Goal: Information Seeking & Learning: Learn about a topic

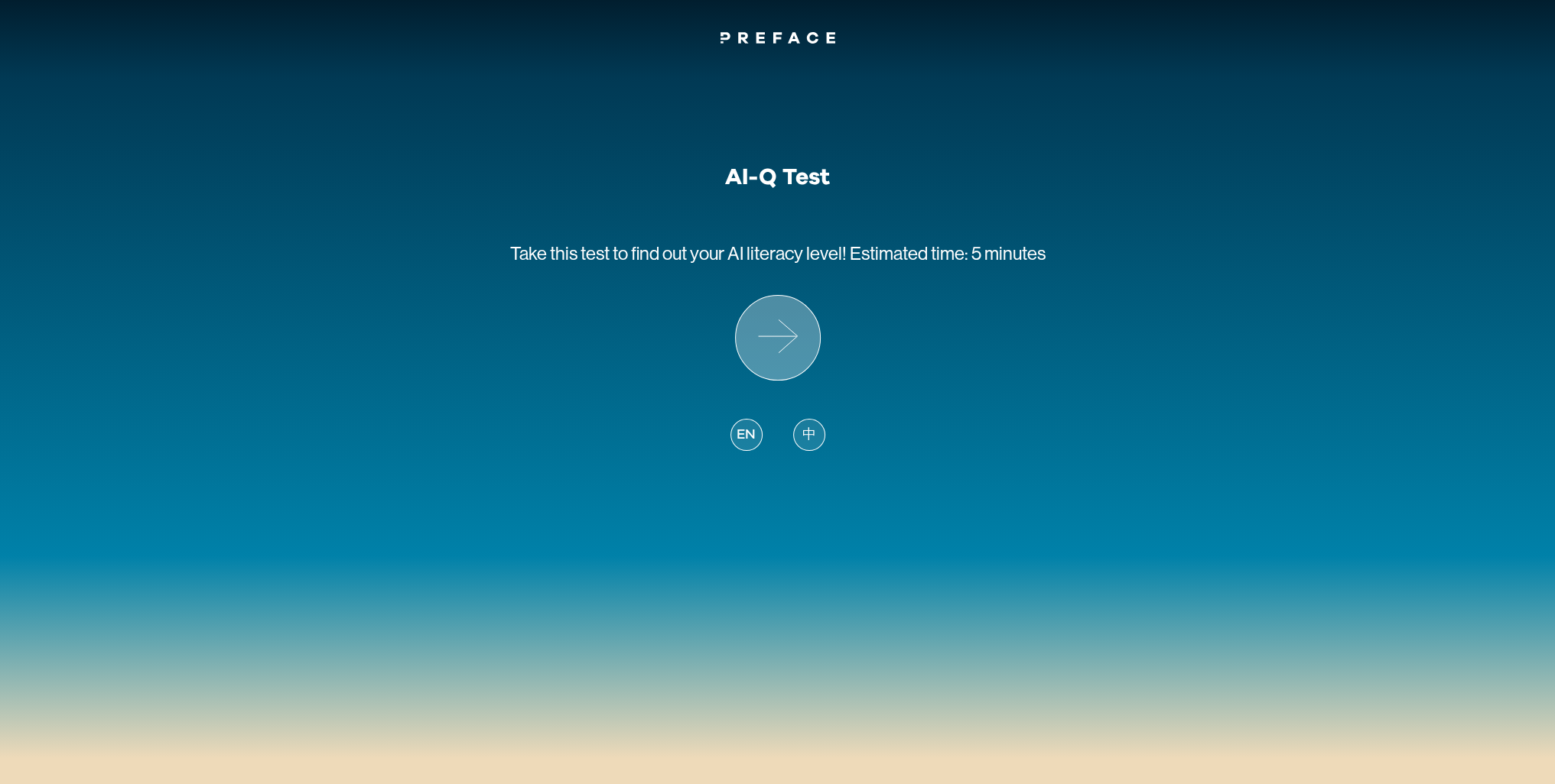
click at [802, 357] on icon at bounding box center [777, 338] width 84 height 84
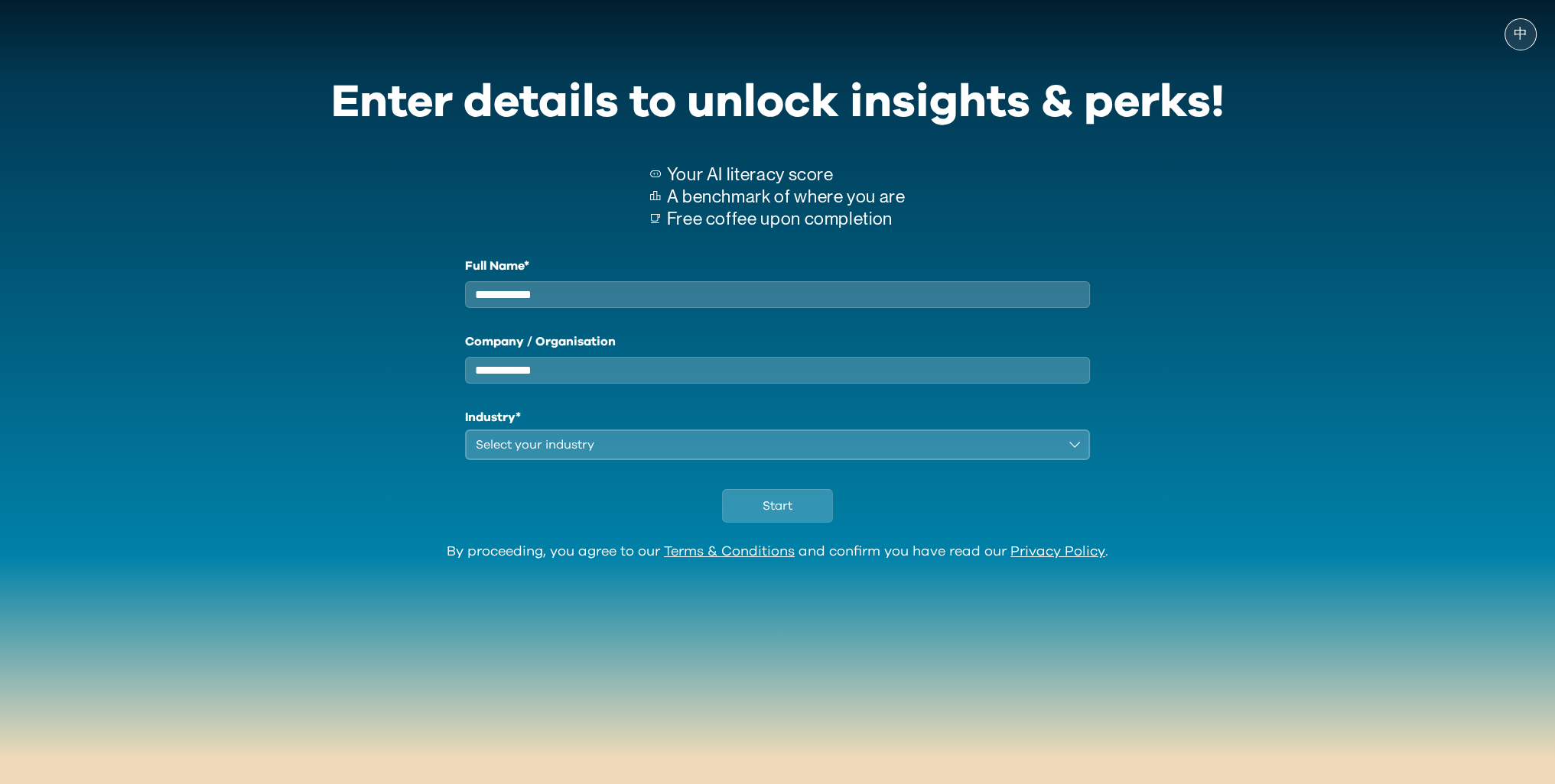
click at [924, 303] on input "Full Name*" at bounding box center [777, 294] width 626 height 27
type input "*****"
click at [694, 454] on div "Select your industry" at bounding box center [767, 445] width 583 height 19
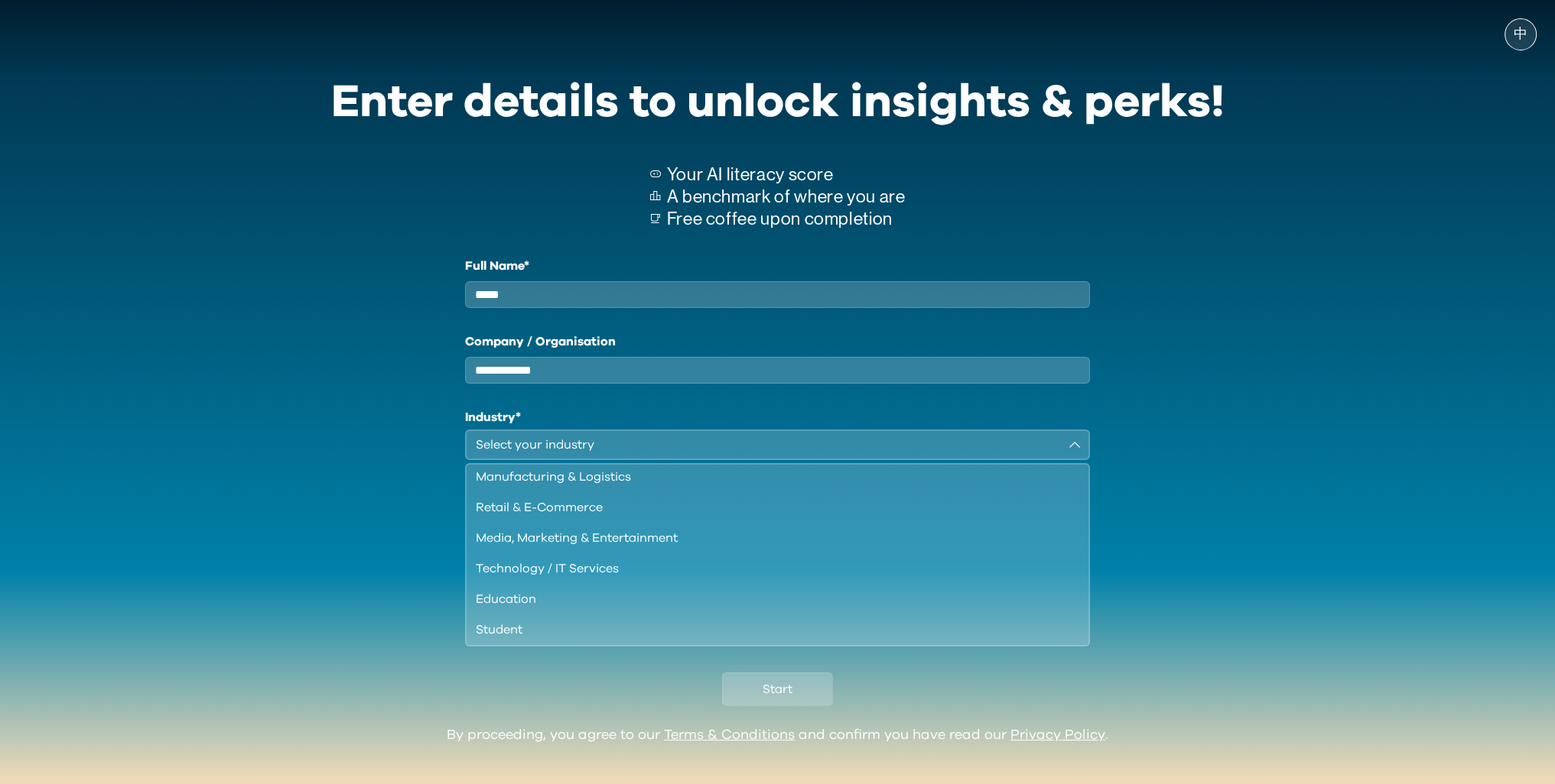
scroll to position [76, 0]
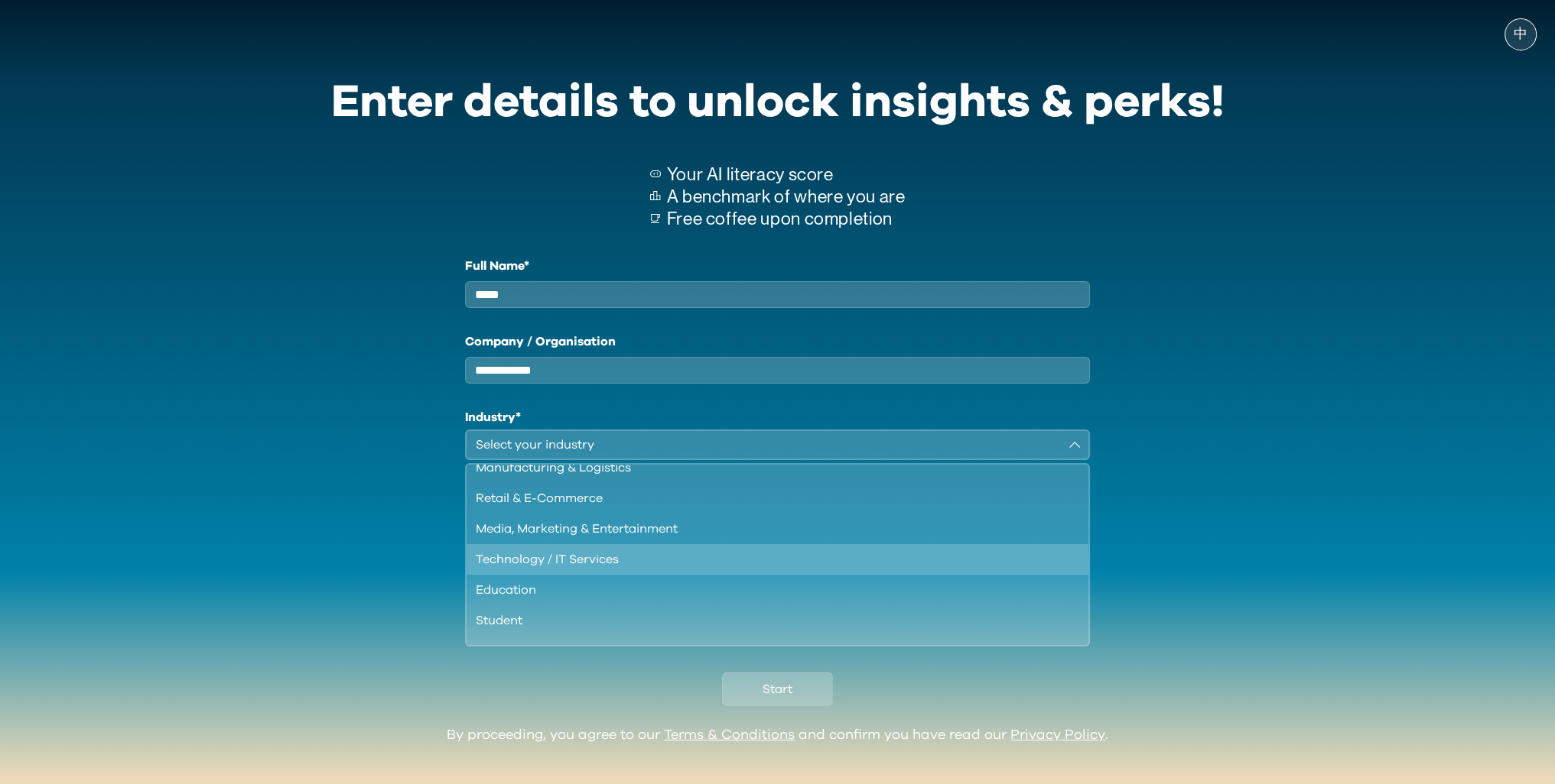
click at [784, 568] on div "Technology / IT Services" at bounding box center [769, 560] width 586 height 19
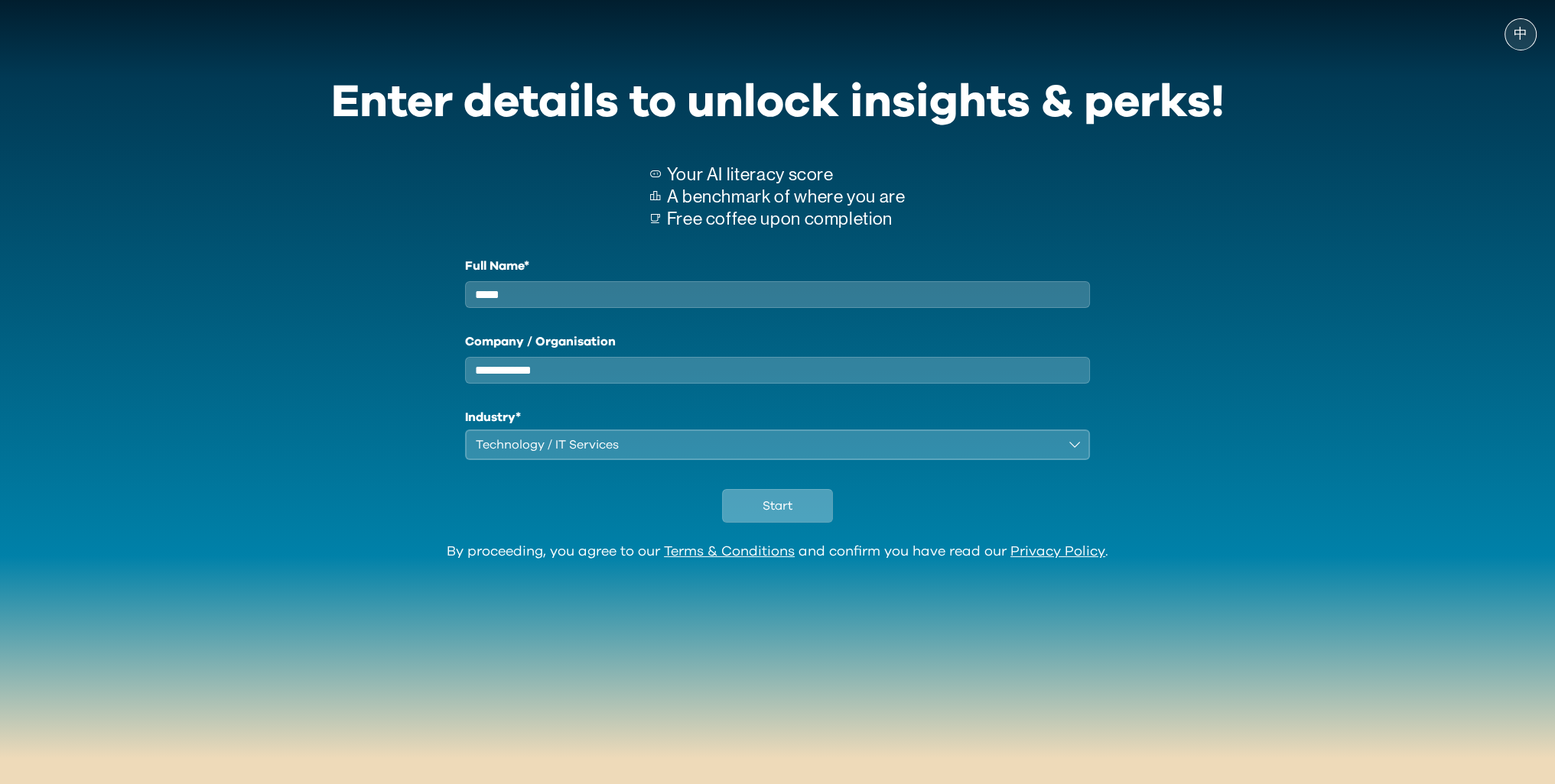
click at [793, 508] on button "Start" at bounding box center [777, 506] width 111 height 33
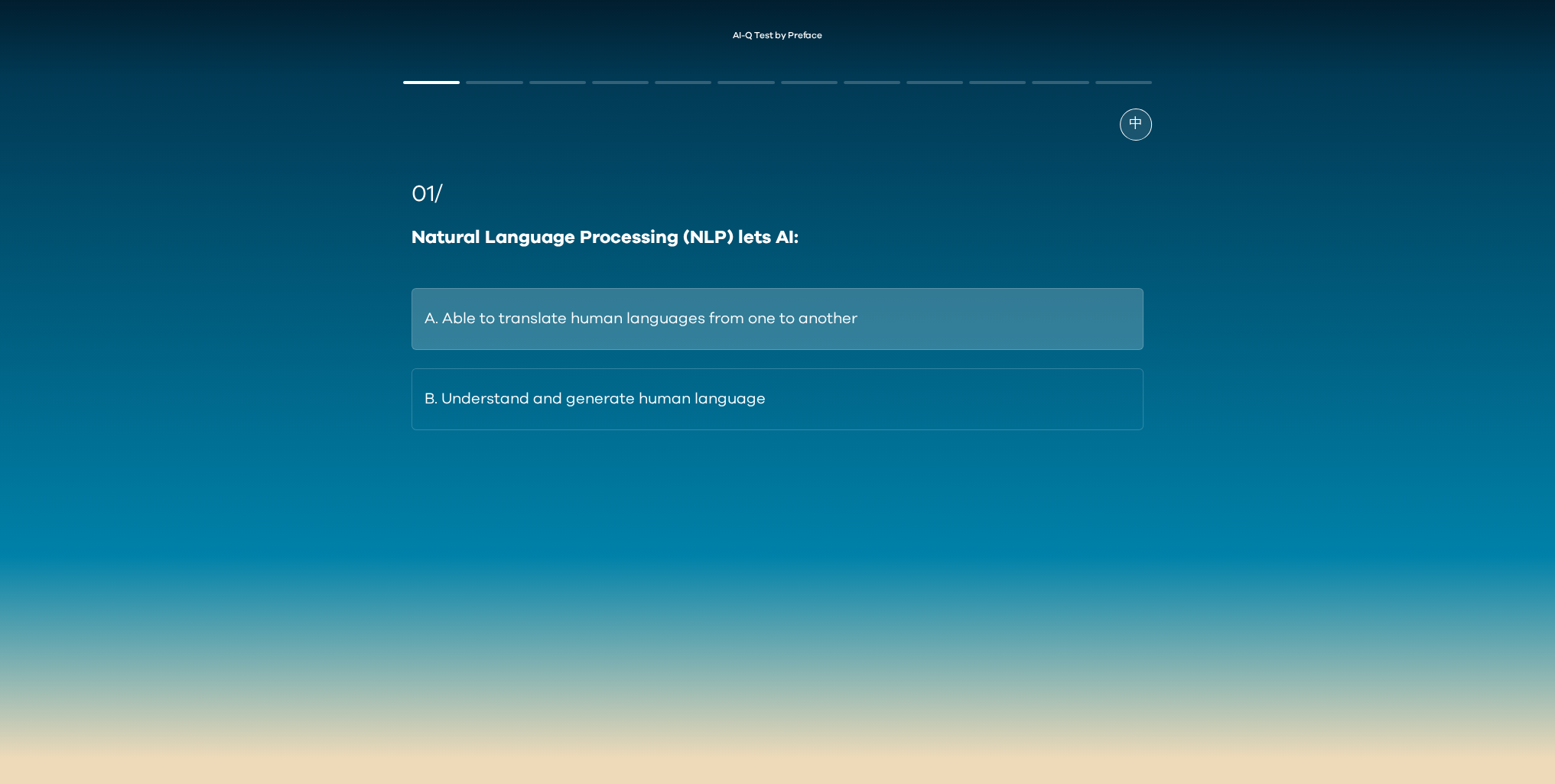
click at [892, 298] on button "A. Able to translate human languages from one to another" at bounding box center [777, 319] width 732 height 62
click at [994, 337] on button "A. Through internal, analytical problem-solving." at bounding box center [777, 319] width 732 height 62
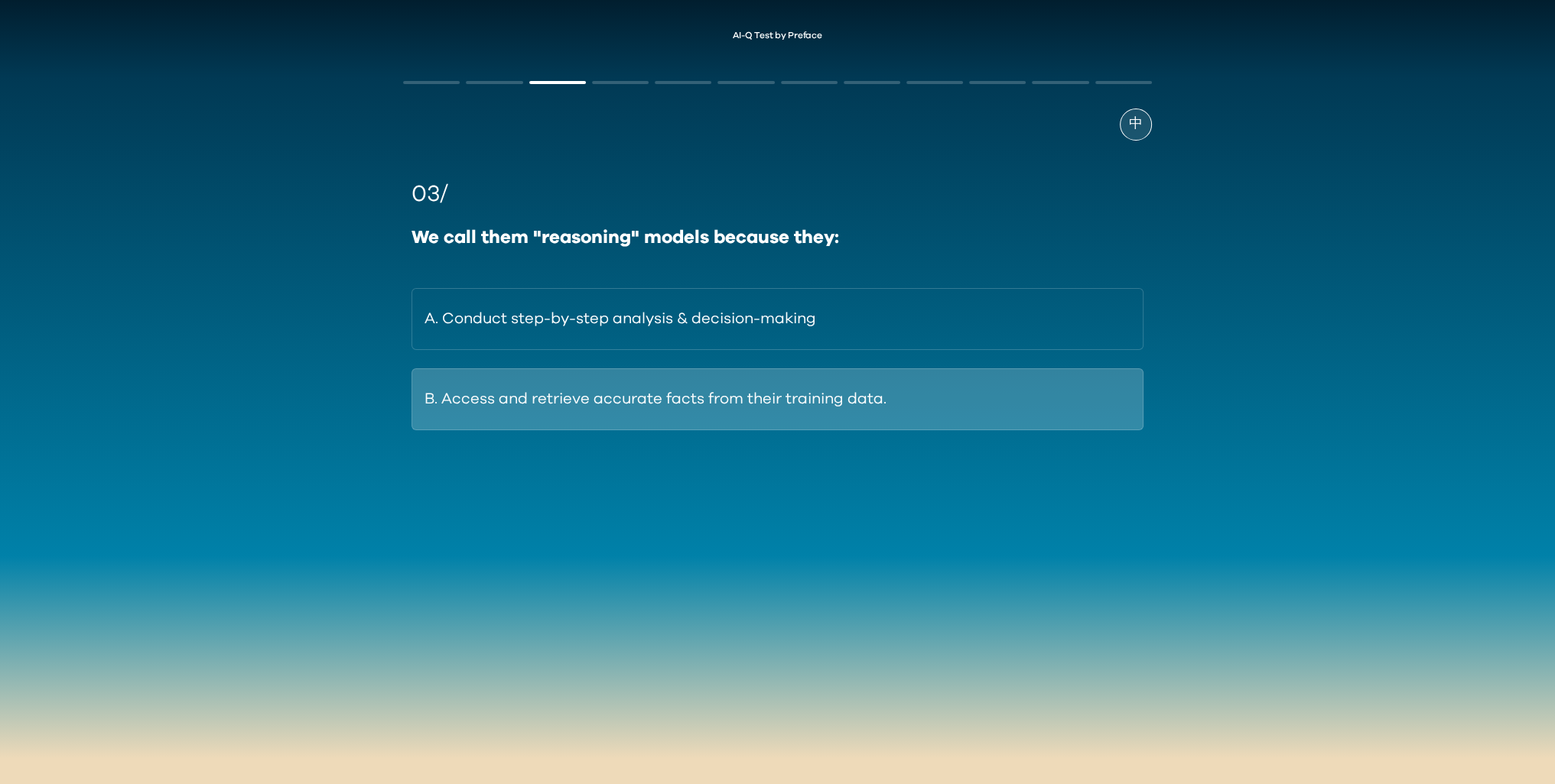
click at [972, 400] on button "B. Access and retrieve accurate facts from their training data." at bounding box center [777, 399] width 732 height 62
click at [1028, 389] on button "B. To continuously provide new data for the AI to learn from." at bounding box center [777, 399] width 732 height 62
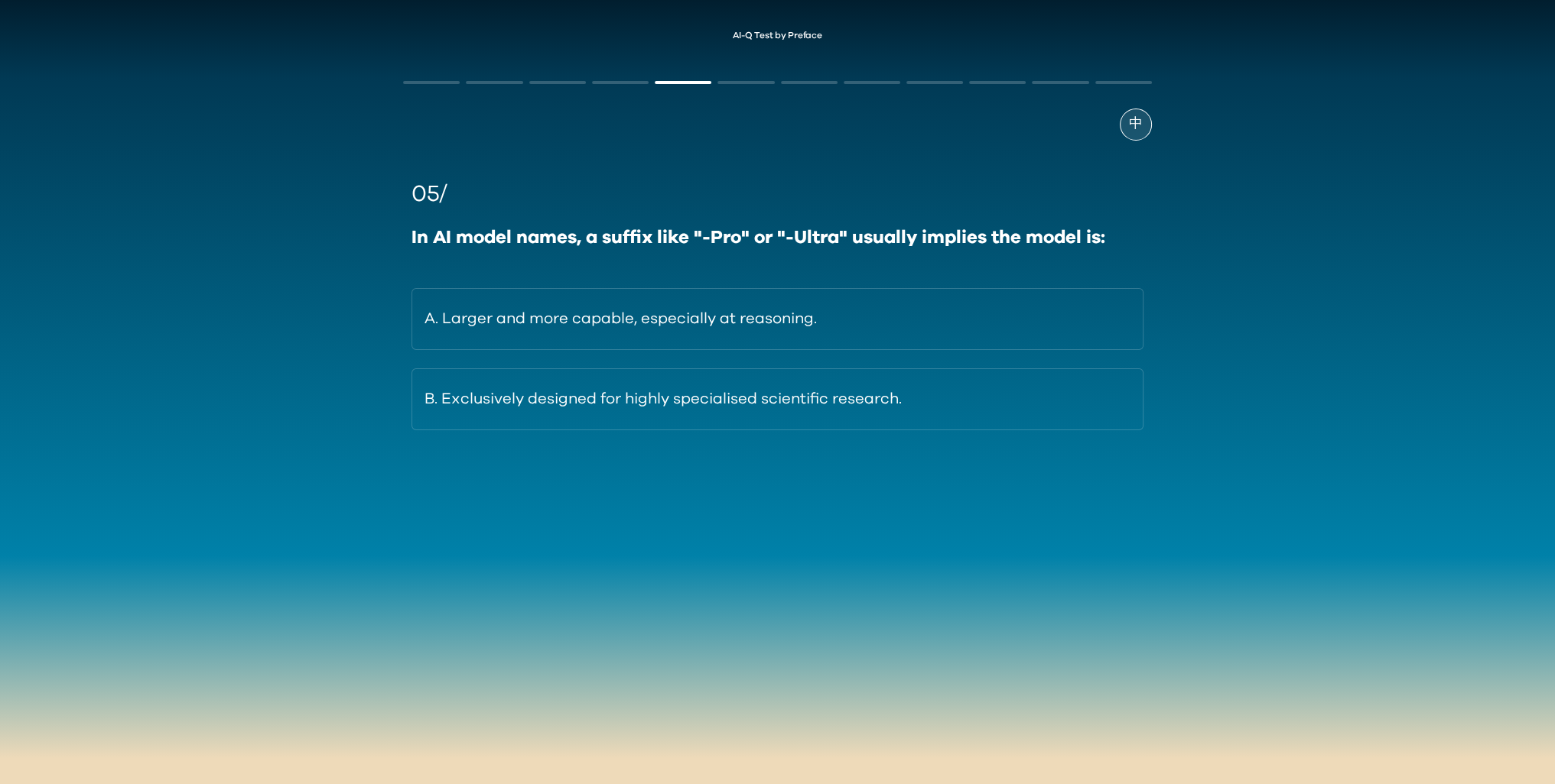
click at [1047, 327] on button "A. Larger and more capable, especially at reasoning." at bounding box center [777, 319] width 732 height 62
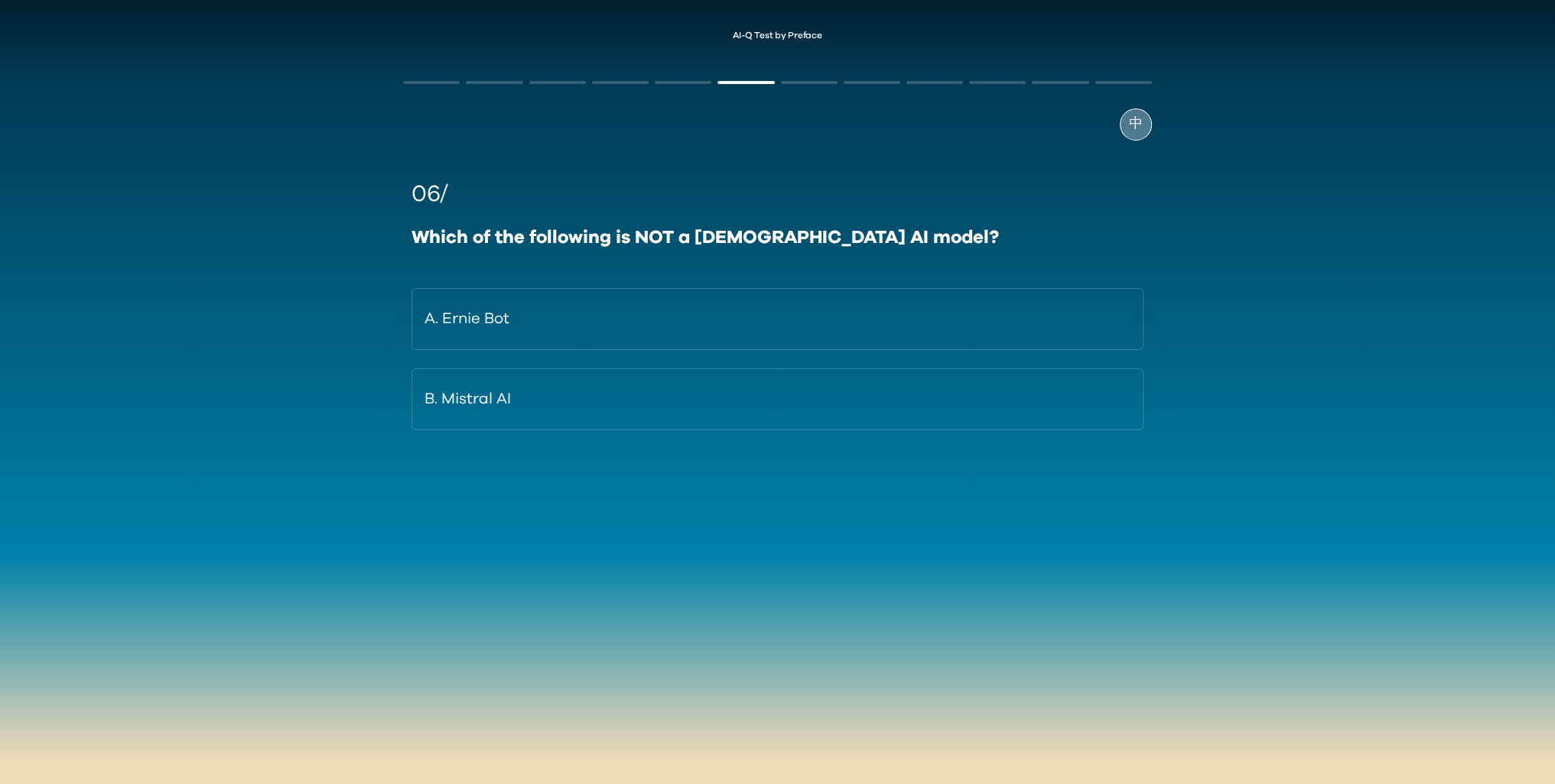
click at [1132, 133] on span "中" at bounding box center [1135, 124] width 14 height 20
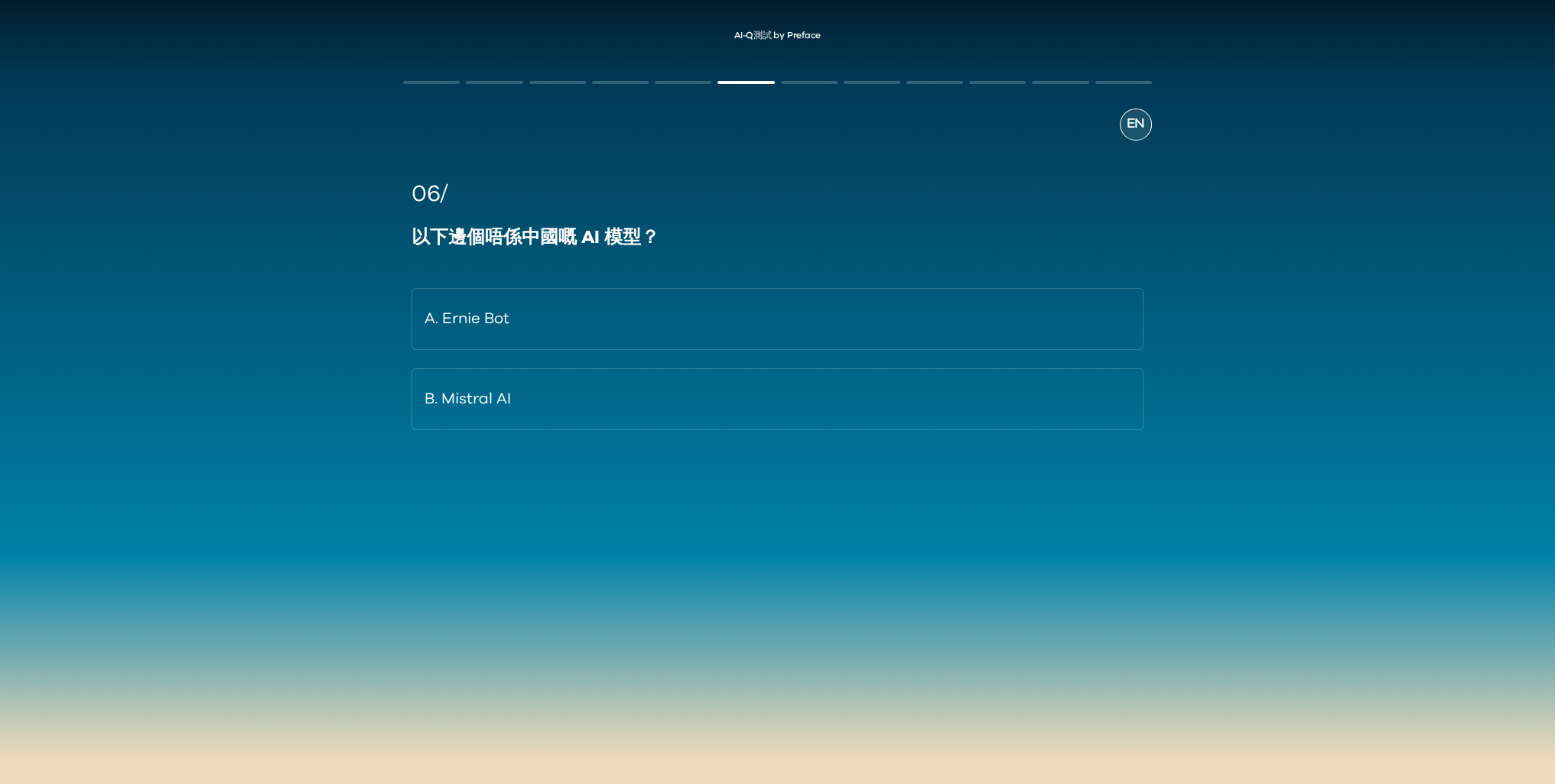
click at [439, 80] on div "EN 06/ 以下邊個唔係中國嘅 AI 模型？ A. [PERSON_NAME] Bot B. Mistral AI" at bounding box center [777, 313] width 778 height 513
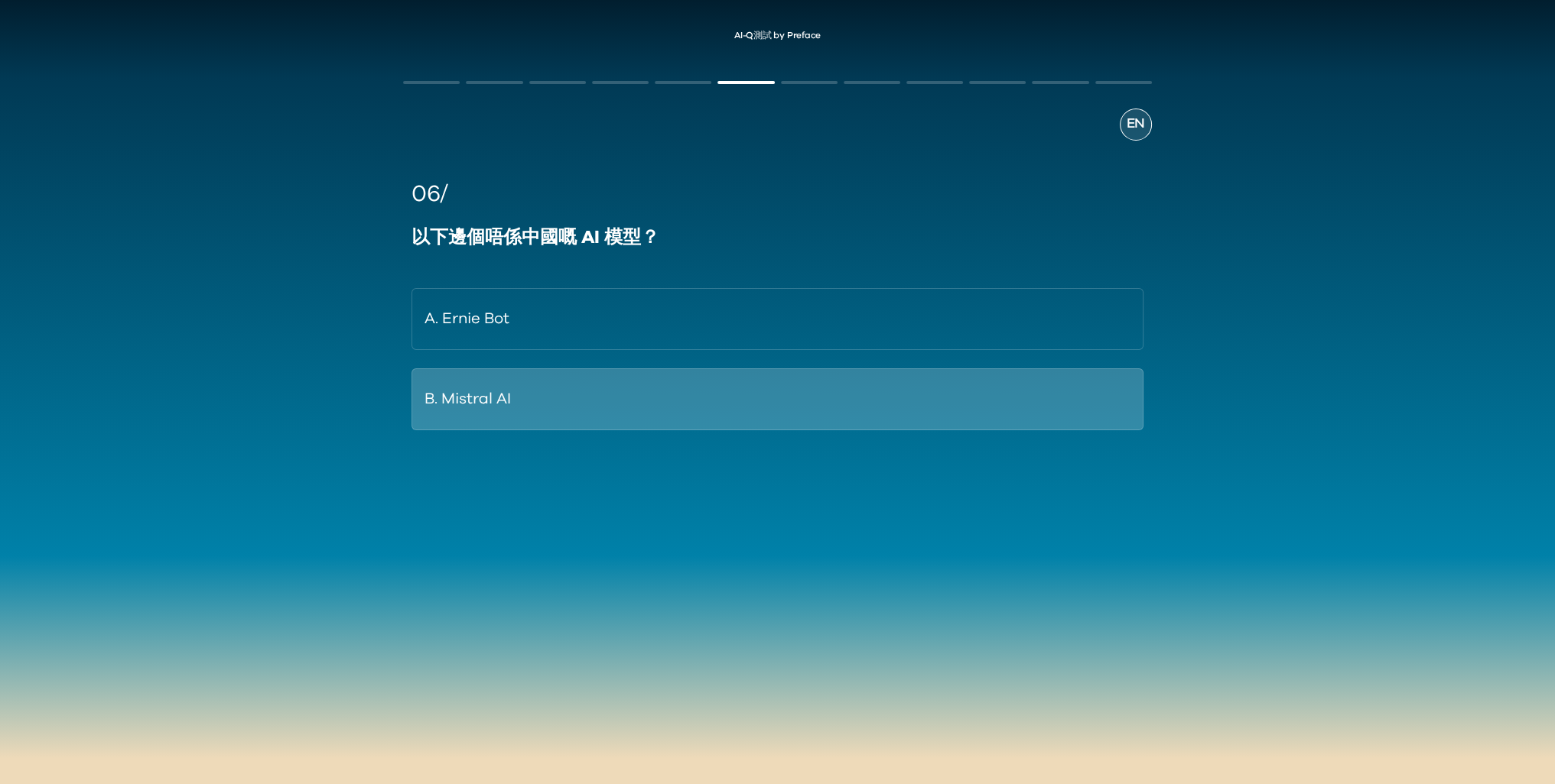
click at [599, 418] on button "B. Mistral AI" at bounding box center [777, 399] width 732 height 62
